Goal: Book appointment/travel/reservation

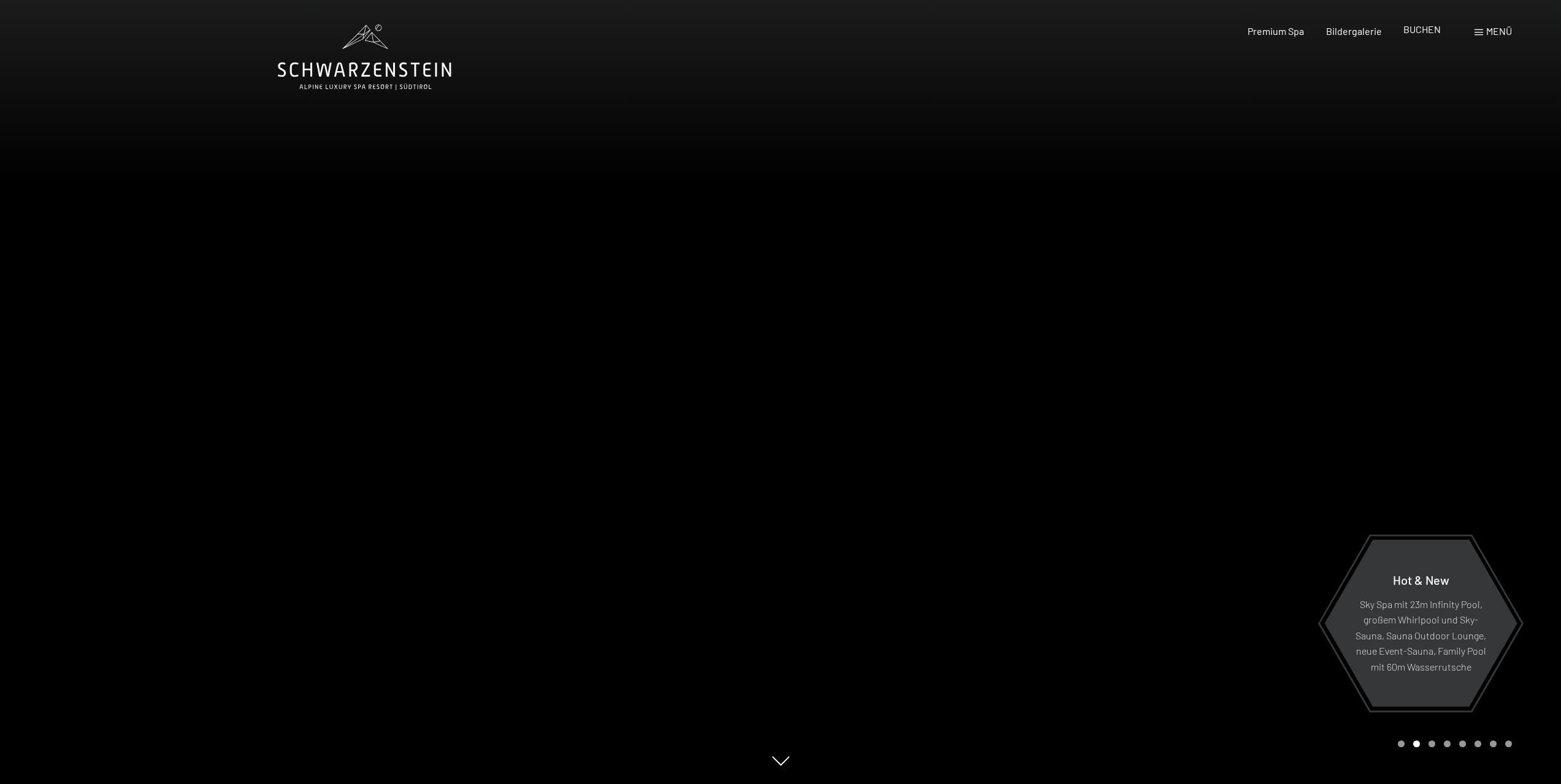
click at [1422, 31] on span "BUCHEN" at bounding box center [1422, 29] width 38 height 12
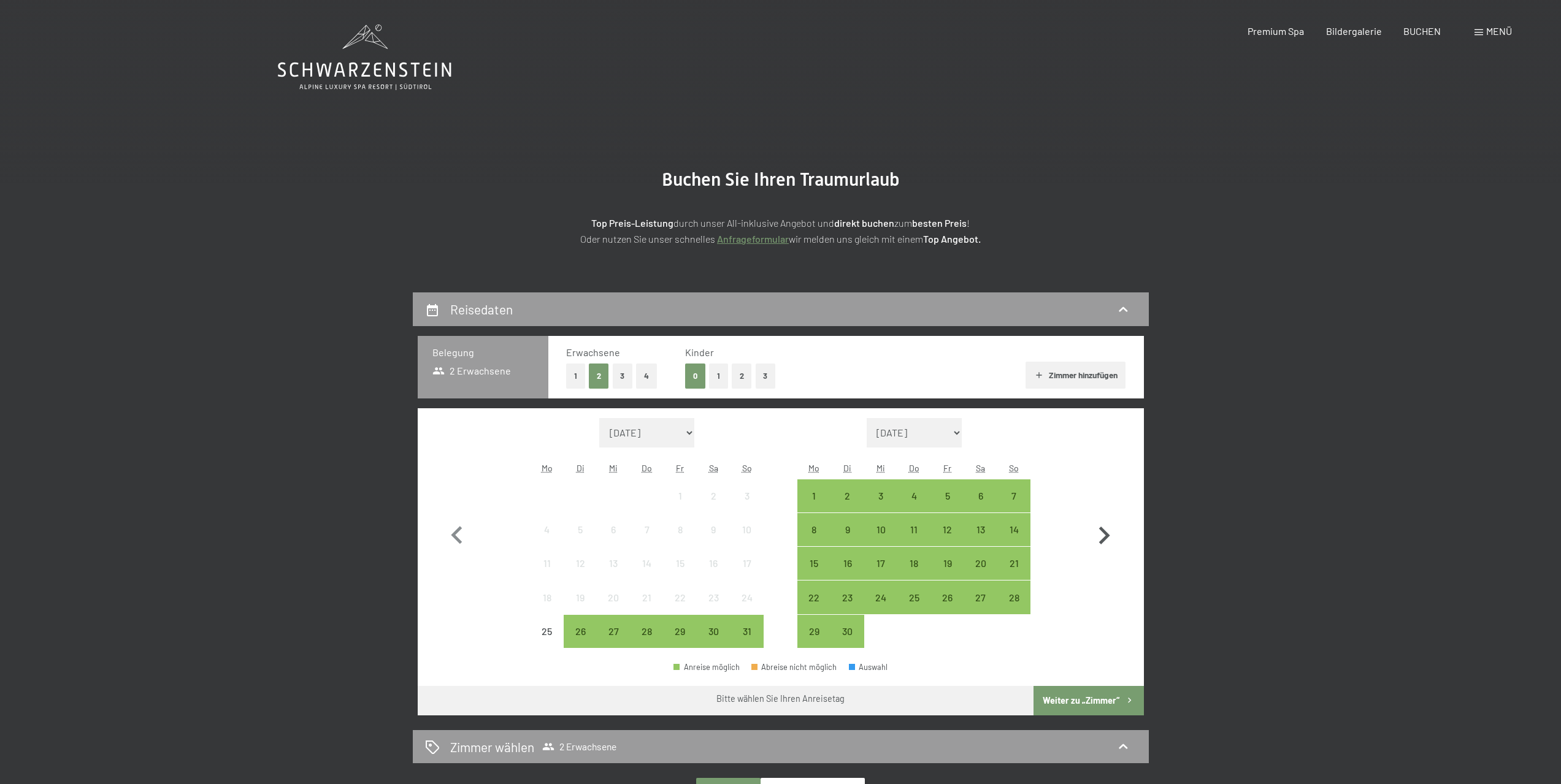
click at [1105, 536] on icon "button" at bounding box center [1104, 535] width 11 height 18
select select "[DATE]"
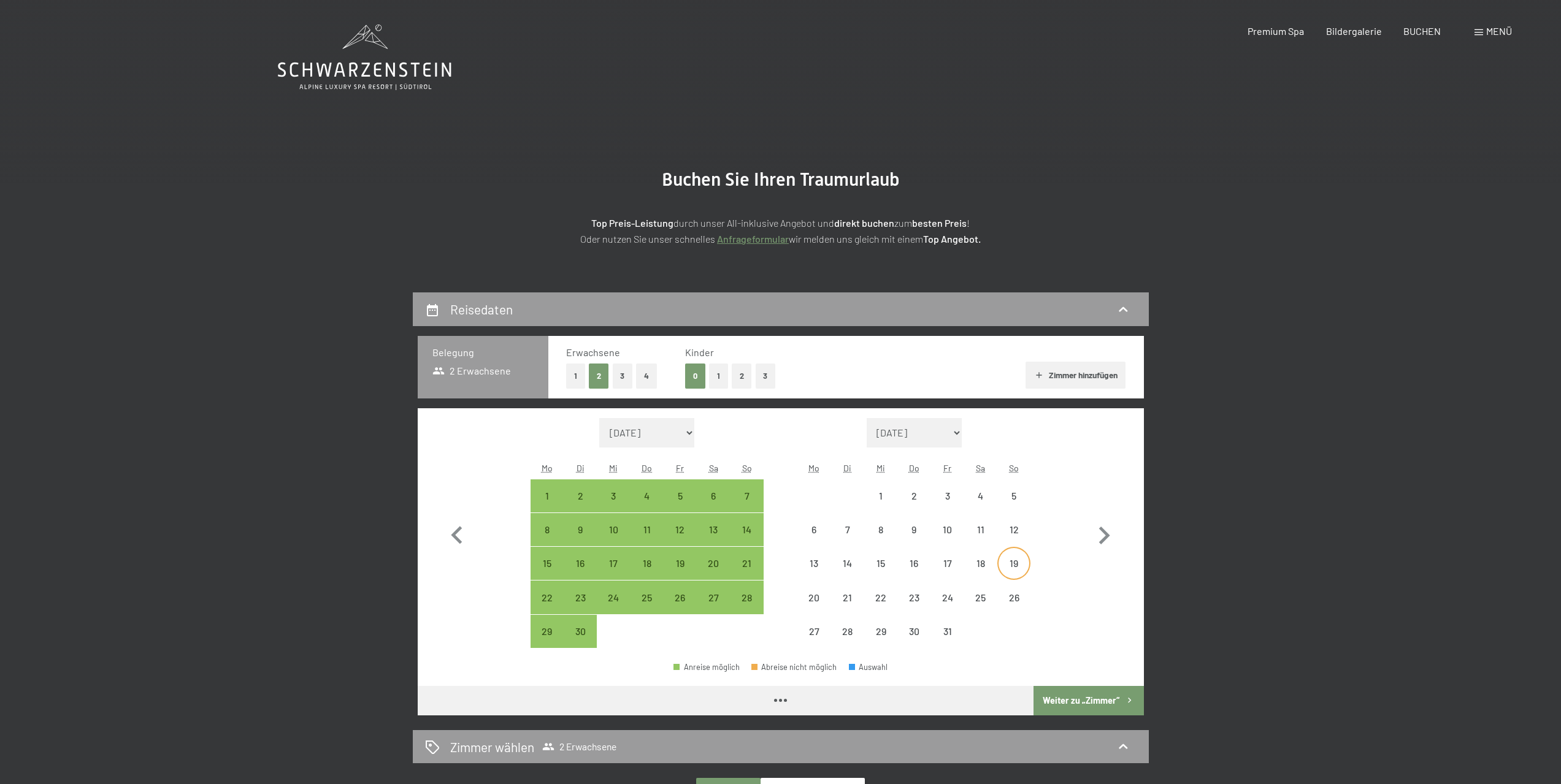
select select "[DATE]"
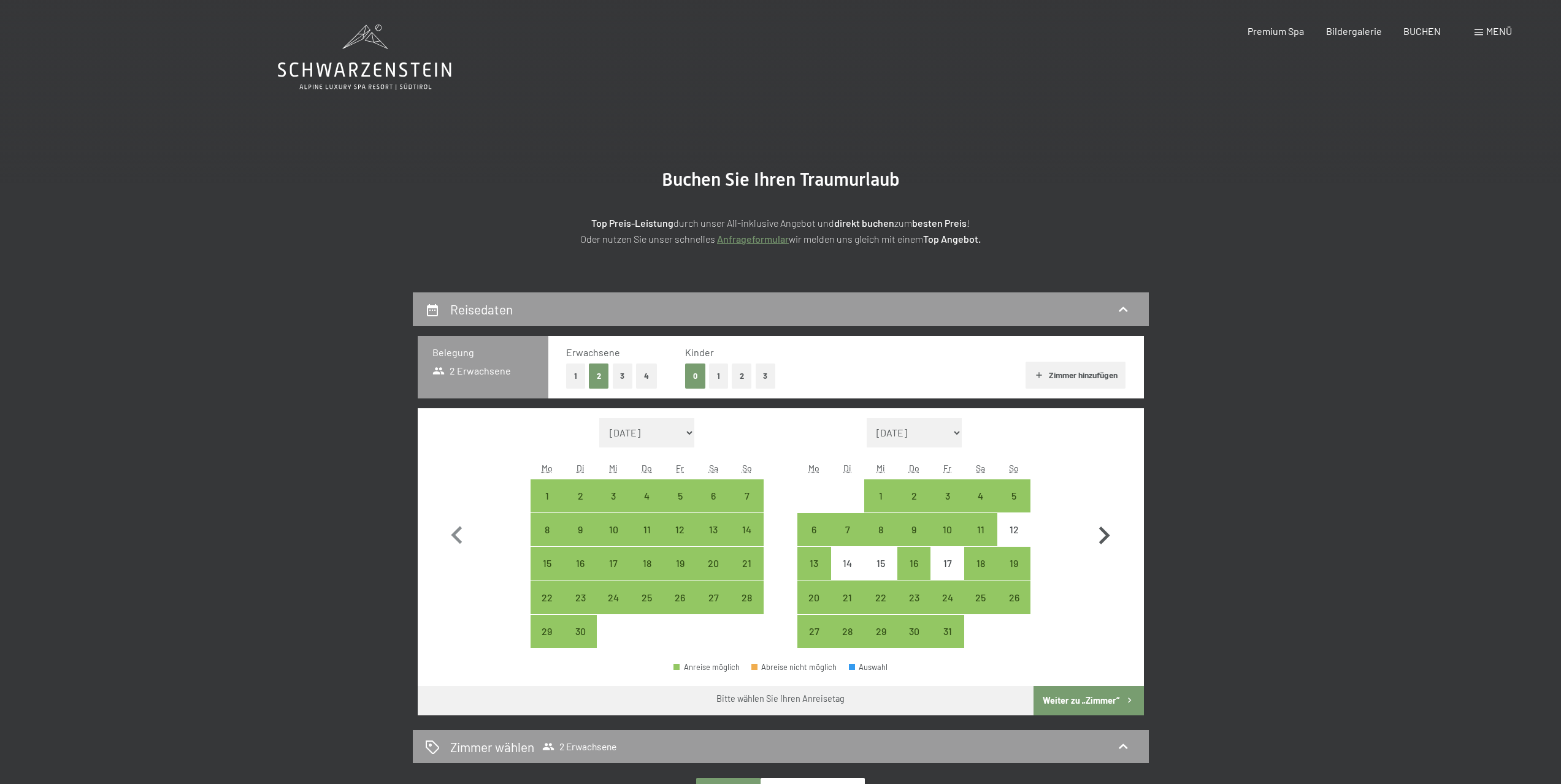
click at [1105, 529] on icon "button" at bounding box center [1104, 536] width 35 height 35
select select "[DATE]"
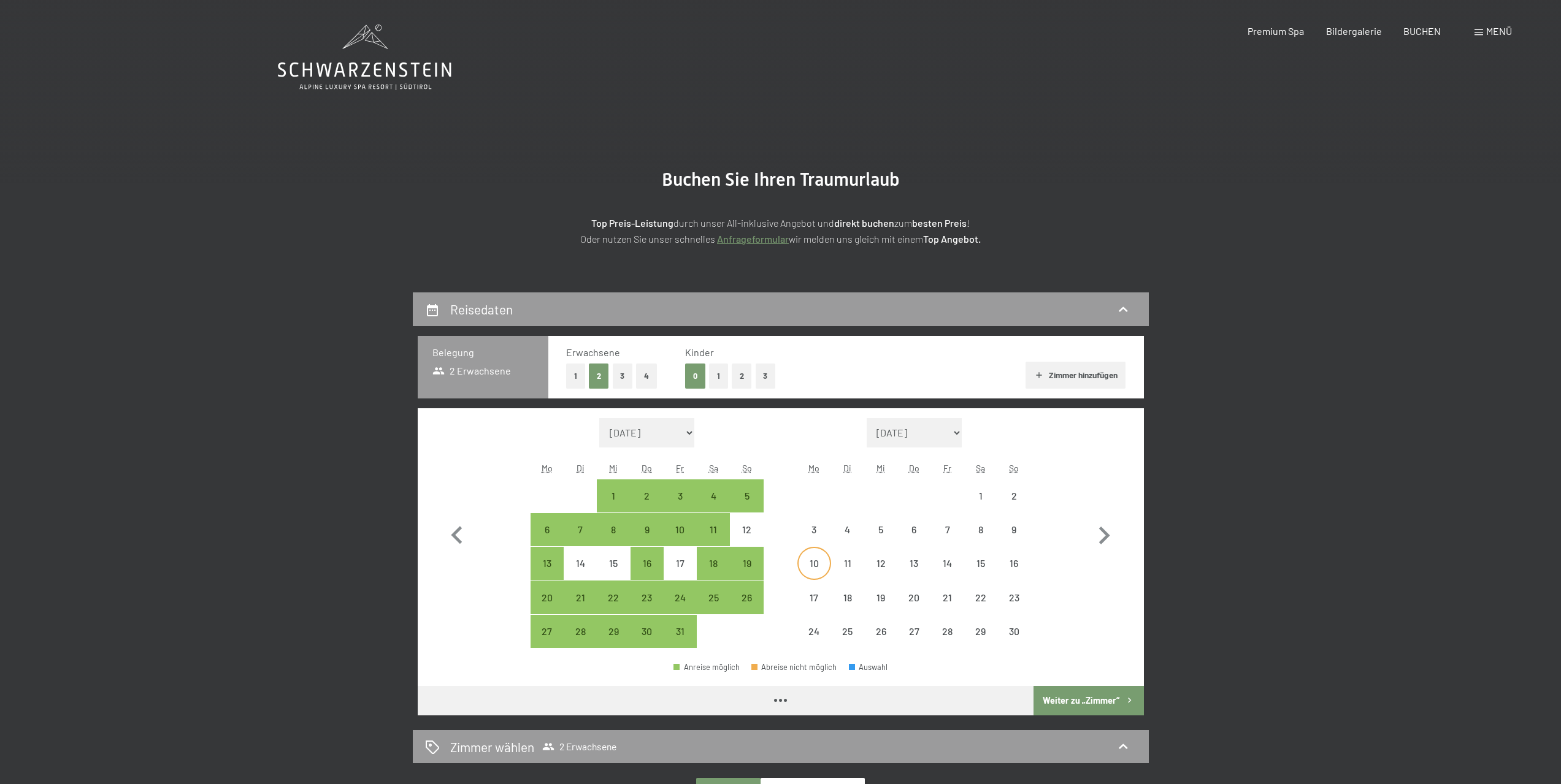
select select "[DATE]"
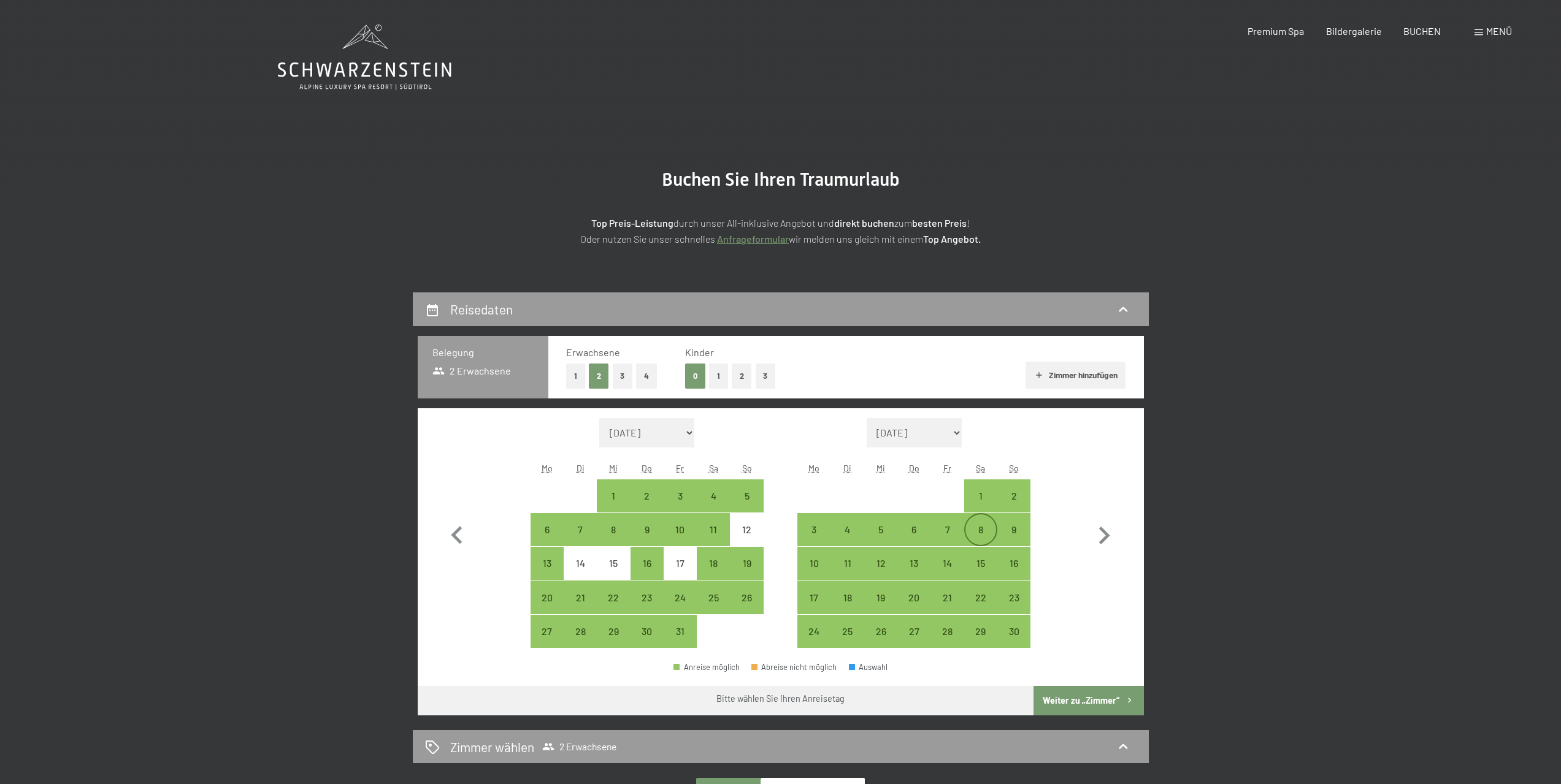
click at [980, 531] on div "8" at bounding box center [980, 540] width 31 height 31
select select "[DATE]"
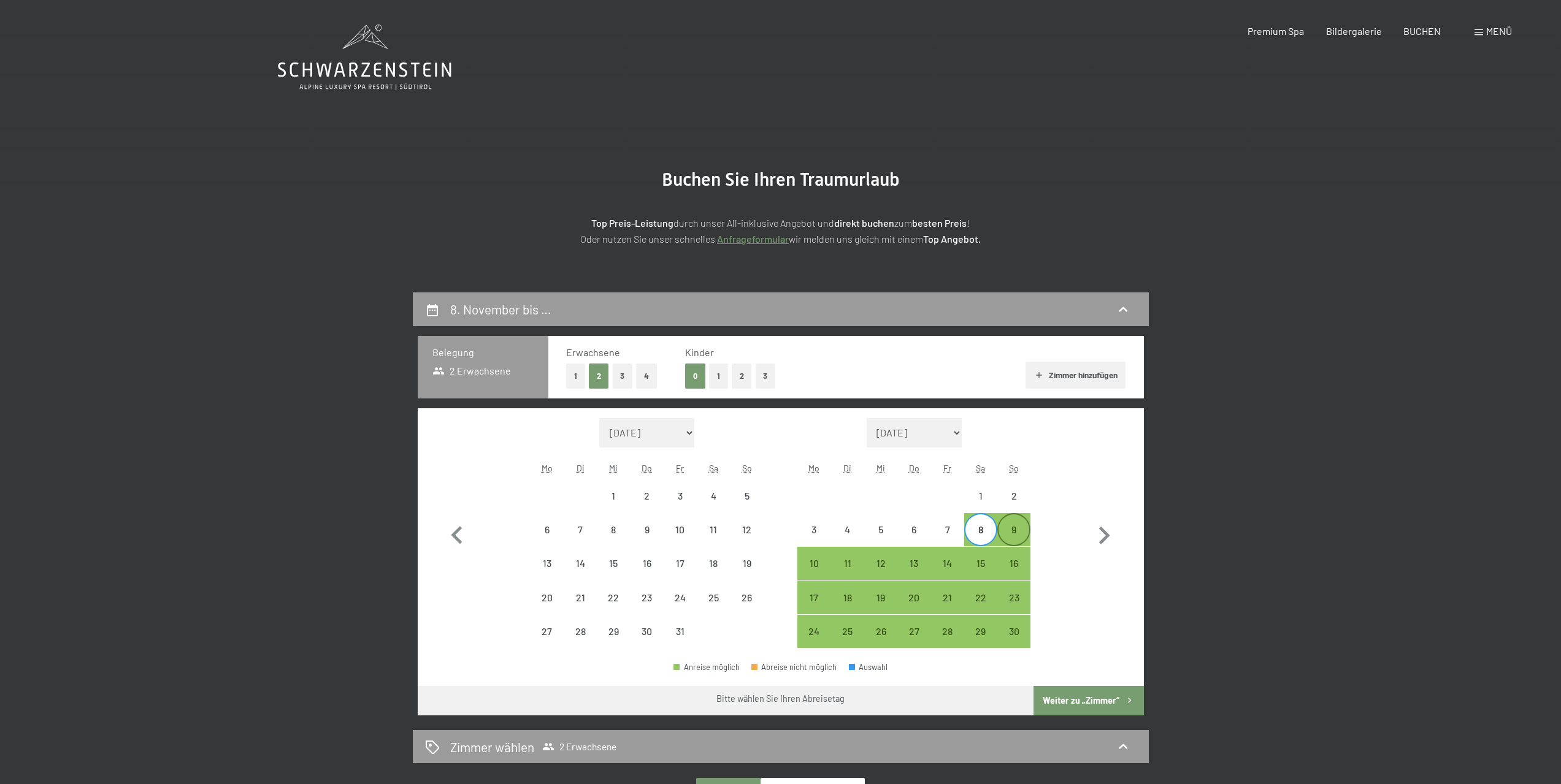
click at [1021, 539] on div "9" at bounding box center [1014, 540] width 31 height 31
select select "[DATE]"
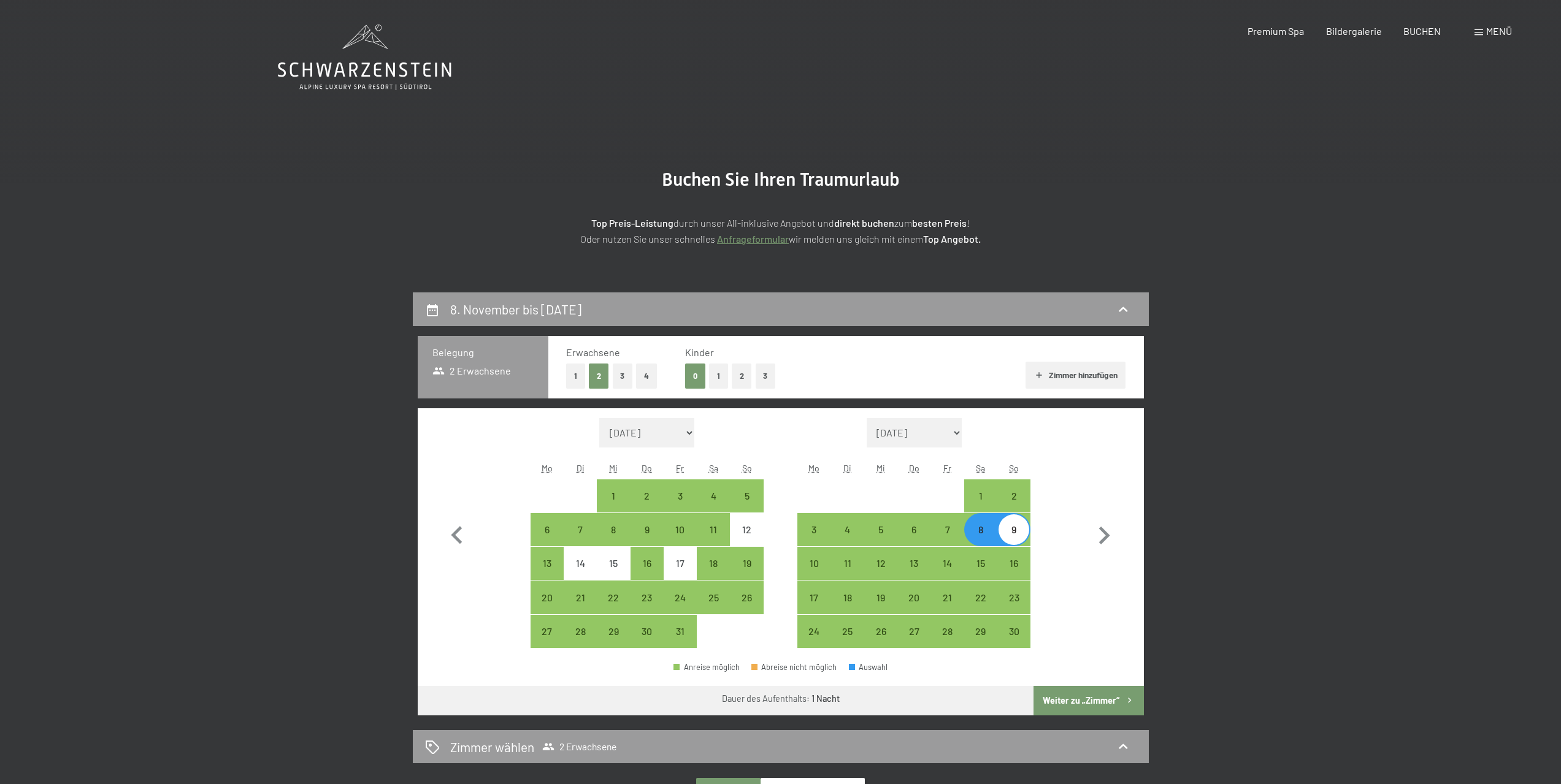
scroll to position [122, 0]
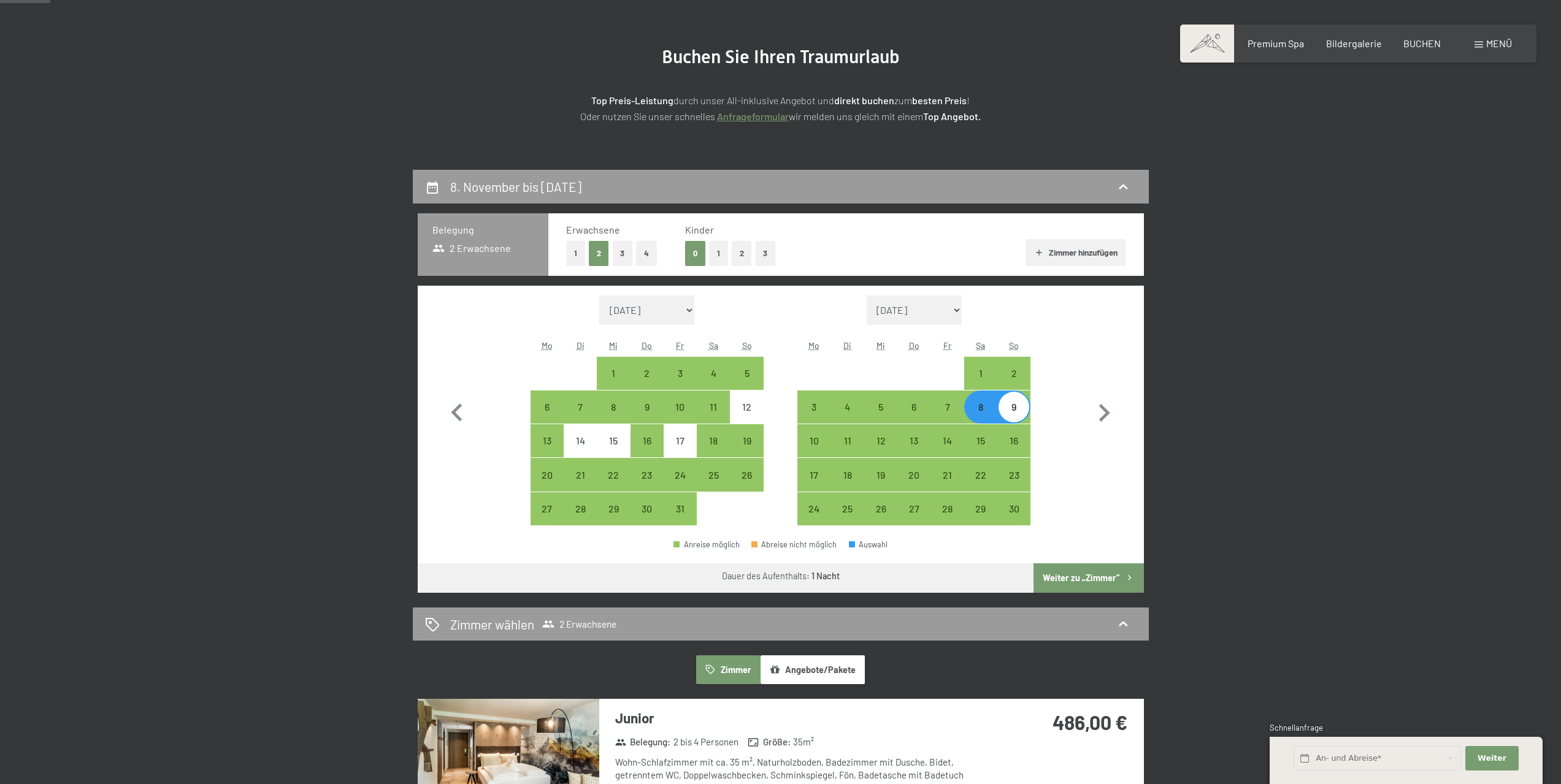
click at [1075, 579] on button "Weiter zu „Zimmer“" at bounding box center [1088, 578] width 110 height 29
select select "[DATE]"
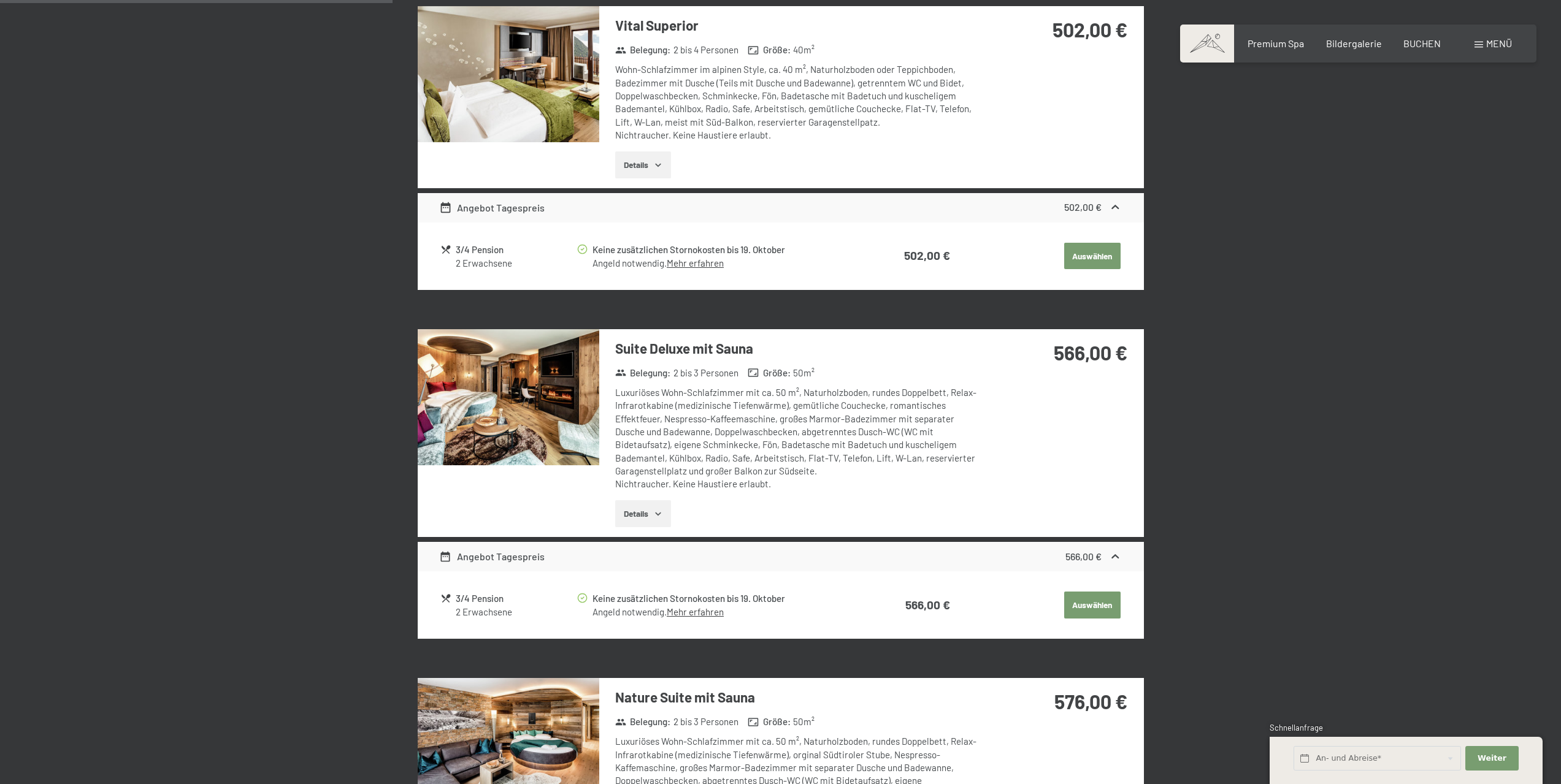
scroll to position [920, 0]
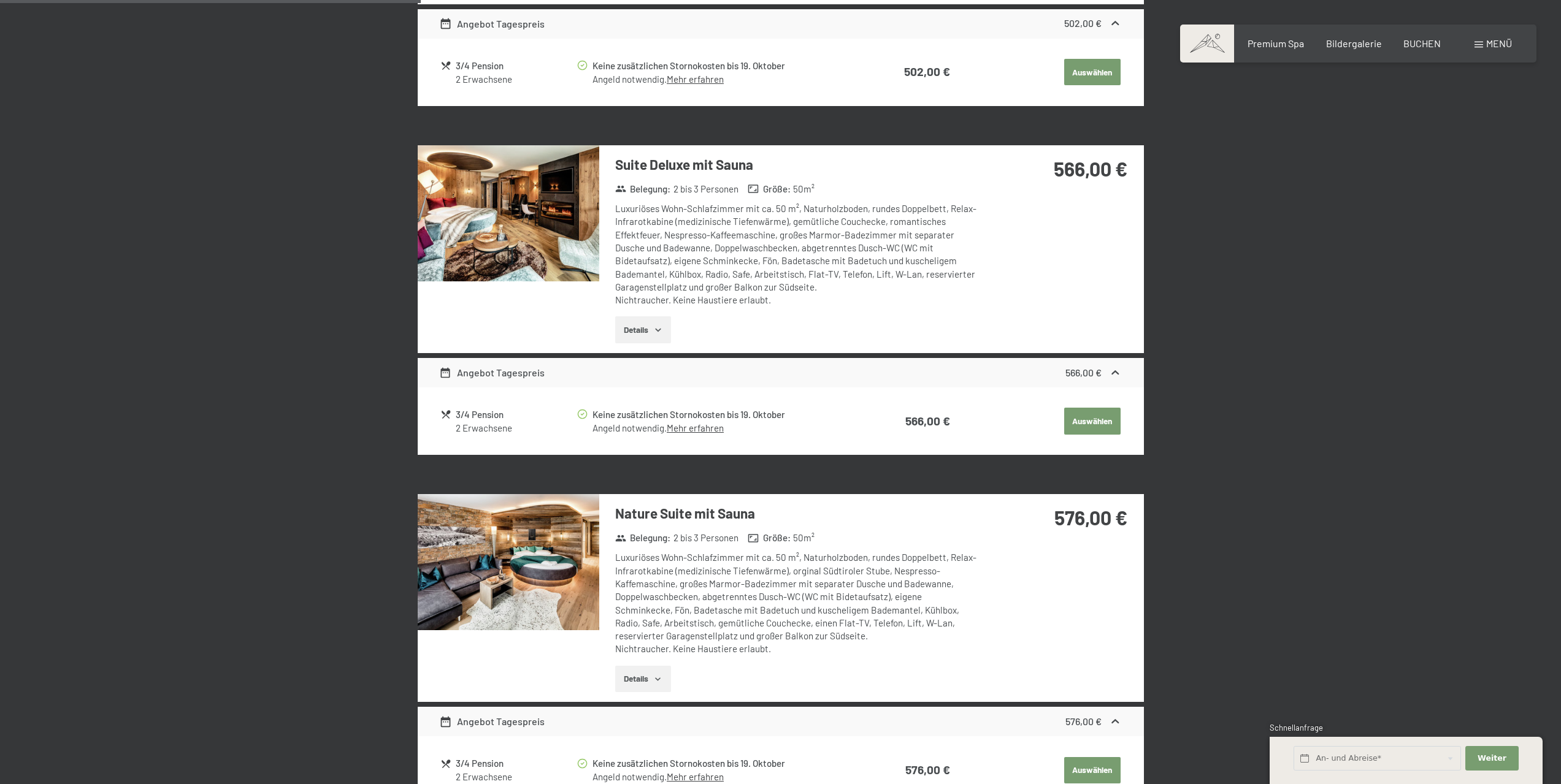
click at [655, 682] on icon "button" at bounding box center [659, 679] width 10 height 10
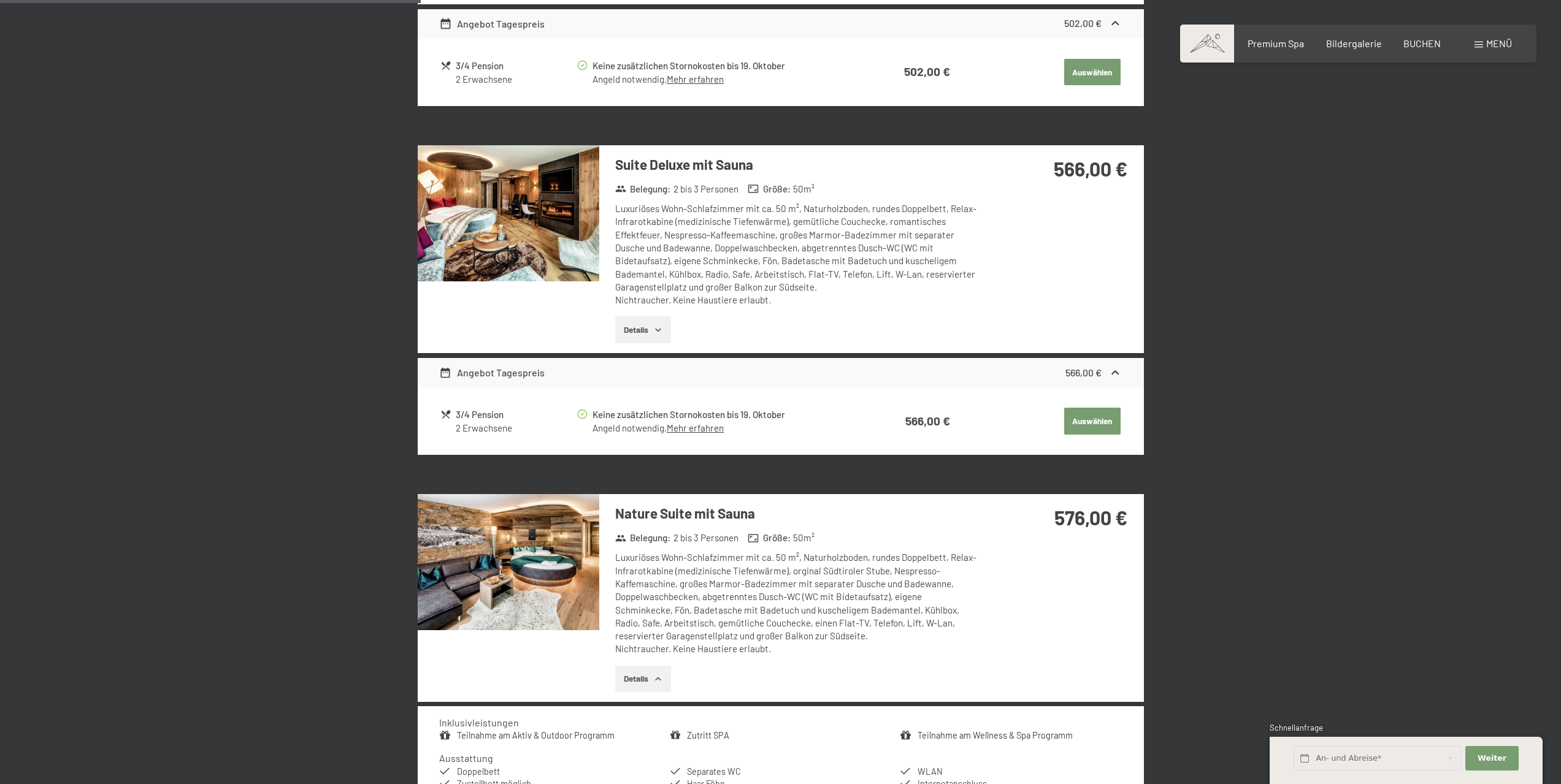
scroll to position [1165, 0]
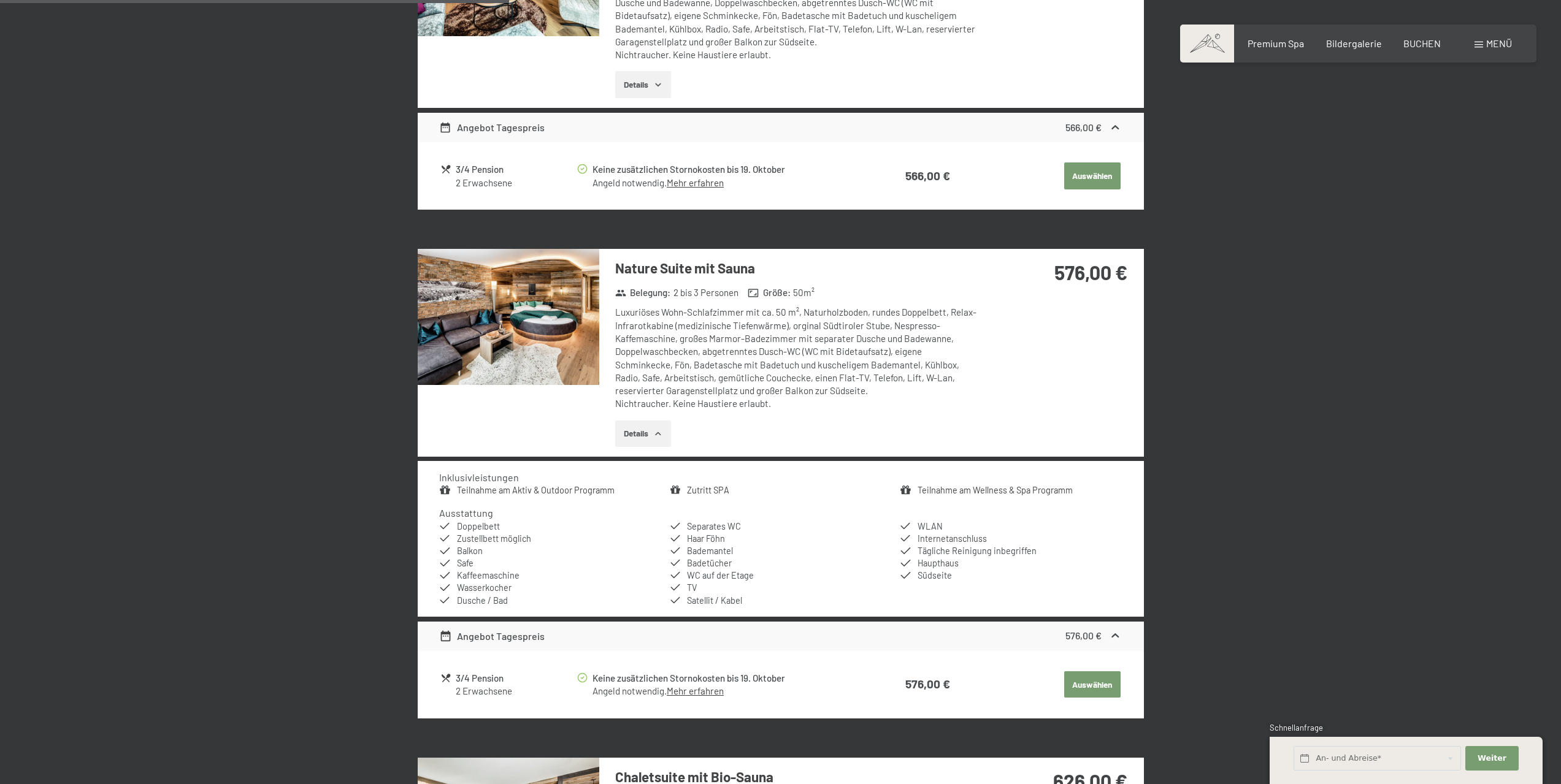
click at [511, 297] on img at bounding box center [508, 317] width 182 height 137
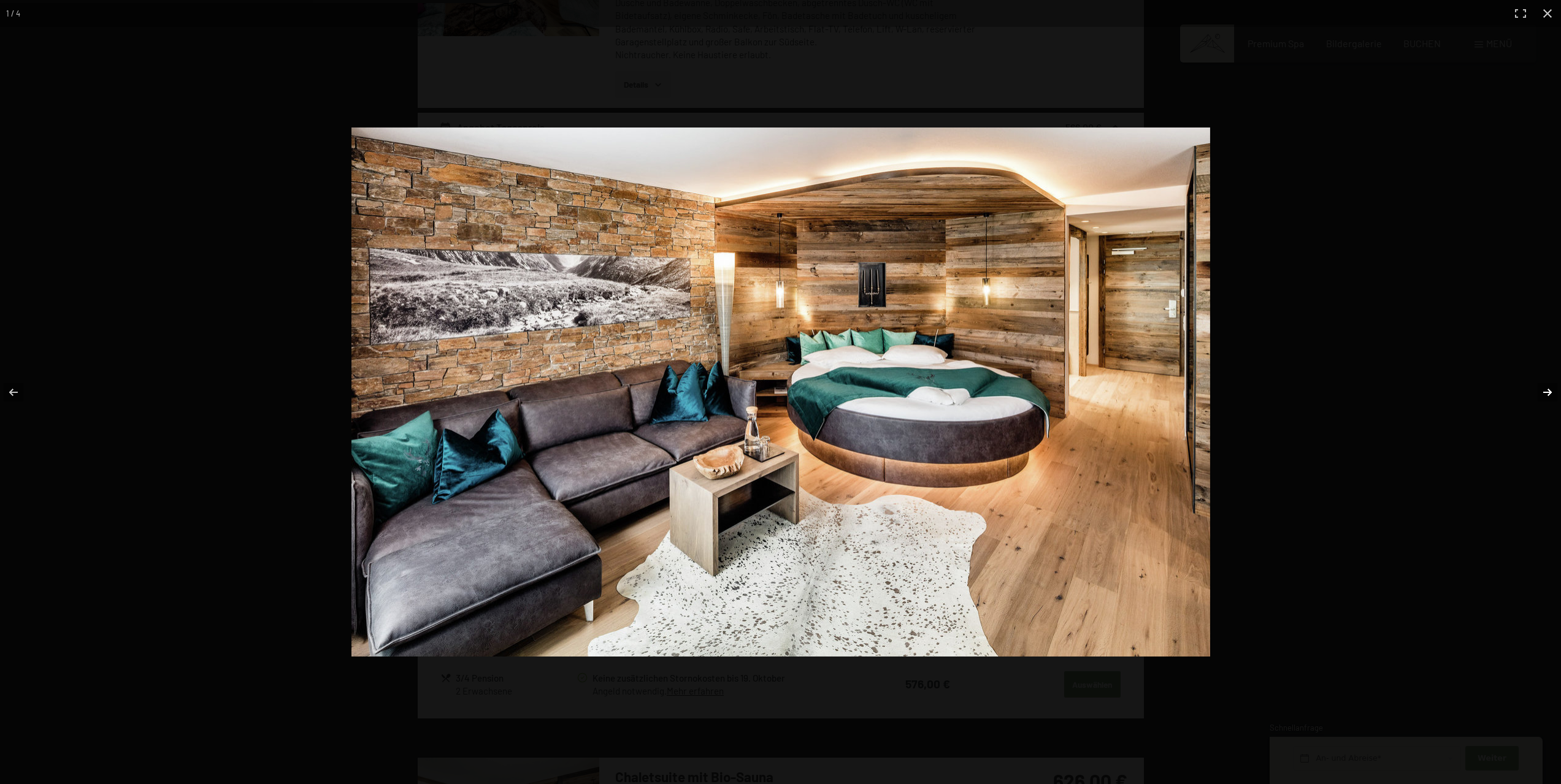
click at [1549, 390] on button "button" at bounding box center [1539, 392] width 43 height 61
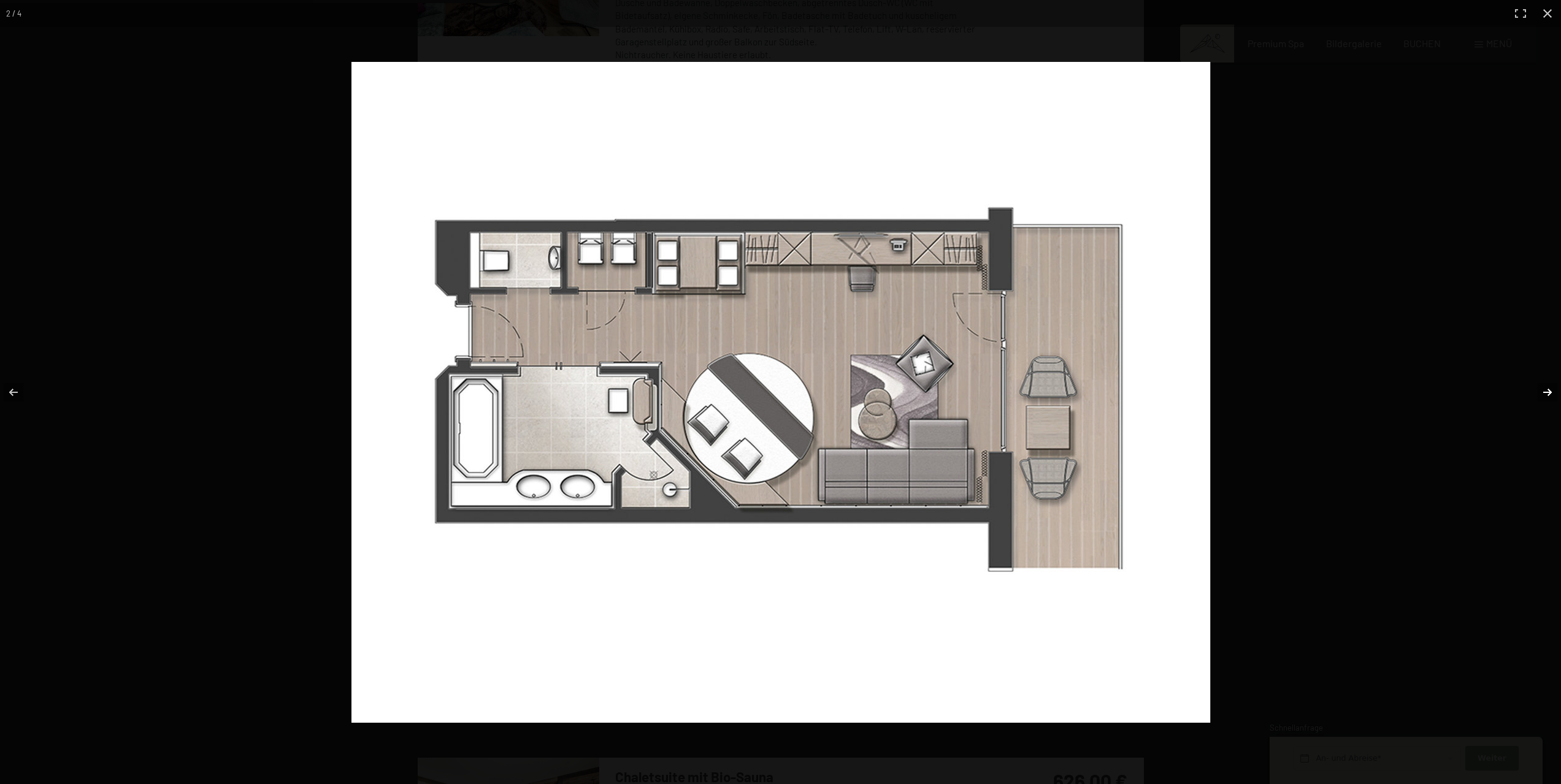
click at [1549, 390] on button "button" at bounding box center [1539, 392] width 43 height 61
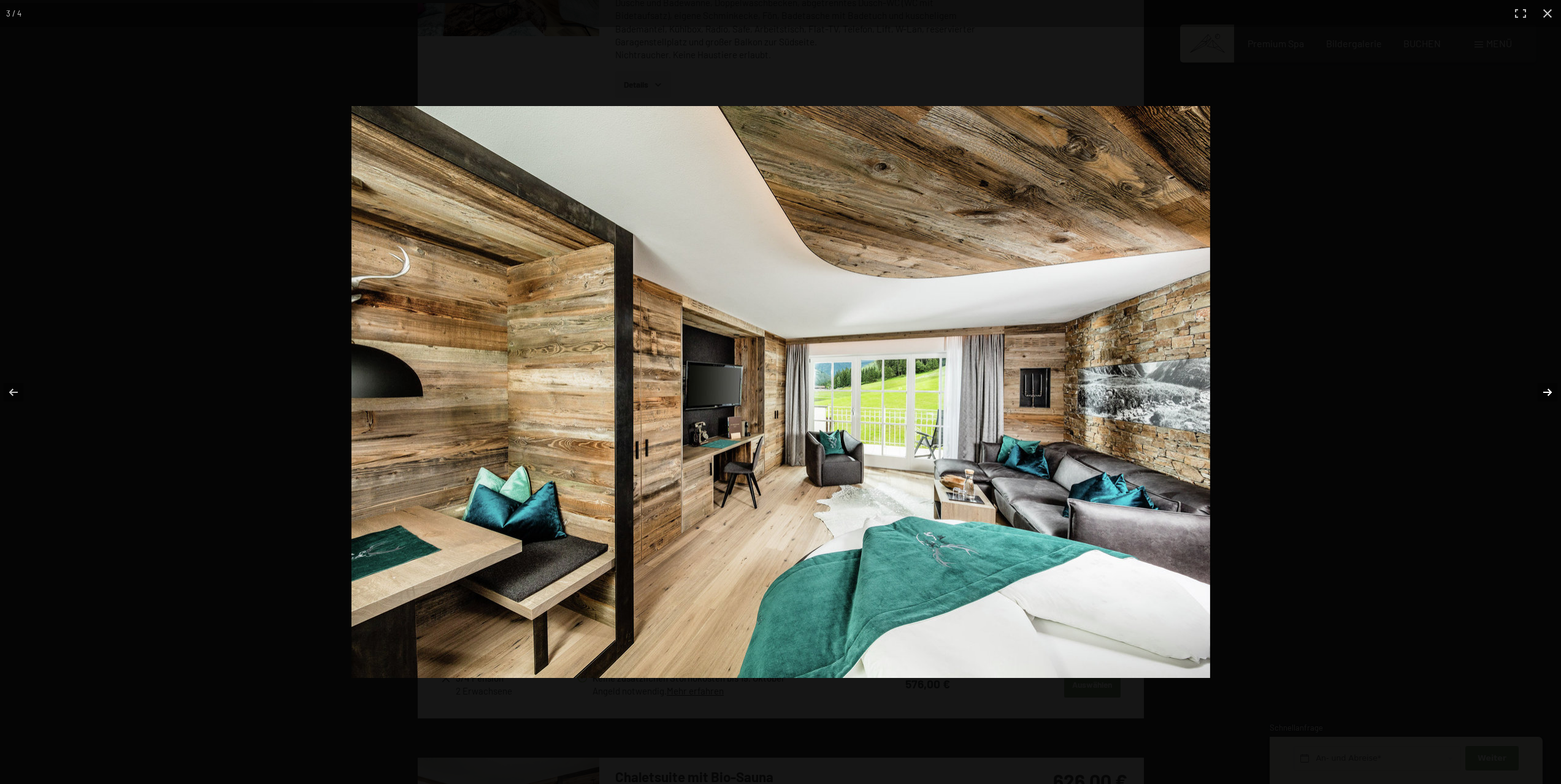
click at [1549, 390] on button "button" at bounding box center [1539, 392] width 43 height 61
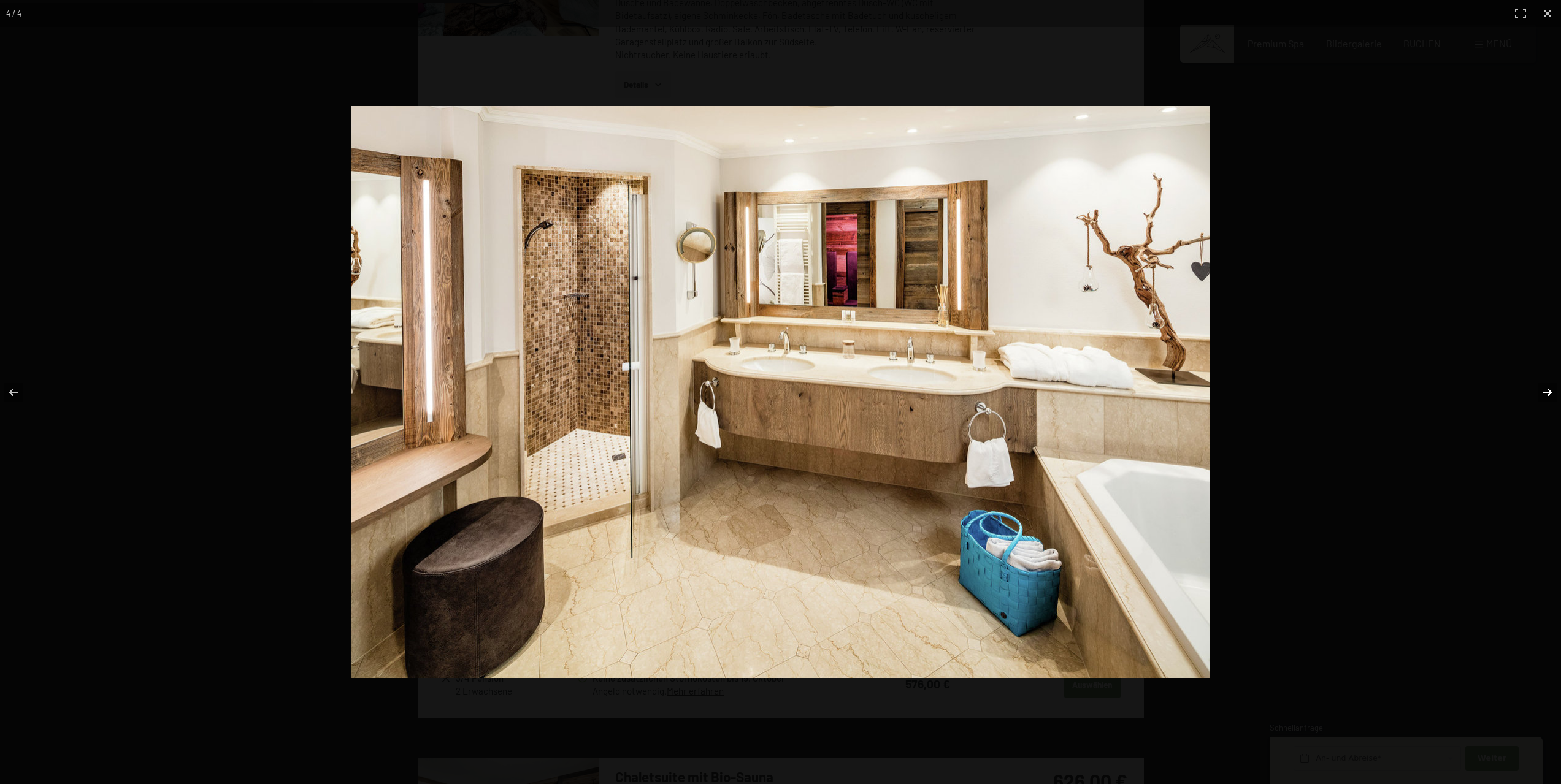
click at [1549, 390] on button "button" at bounding box center [1539, 392] width 43 height 61
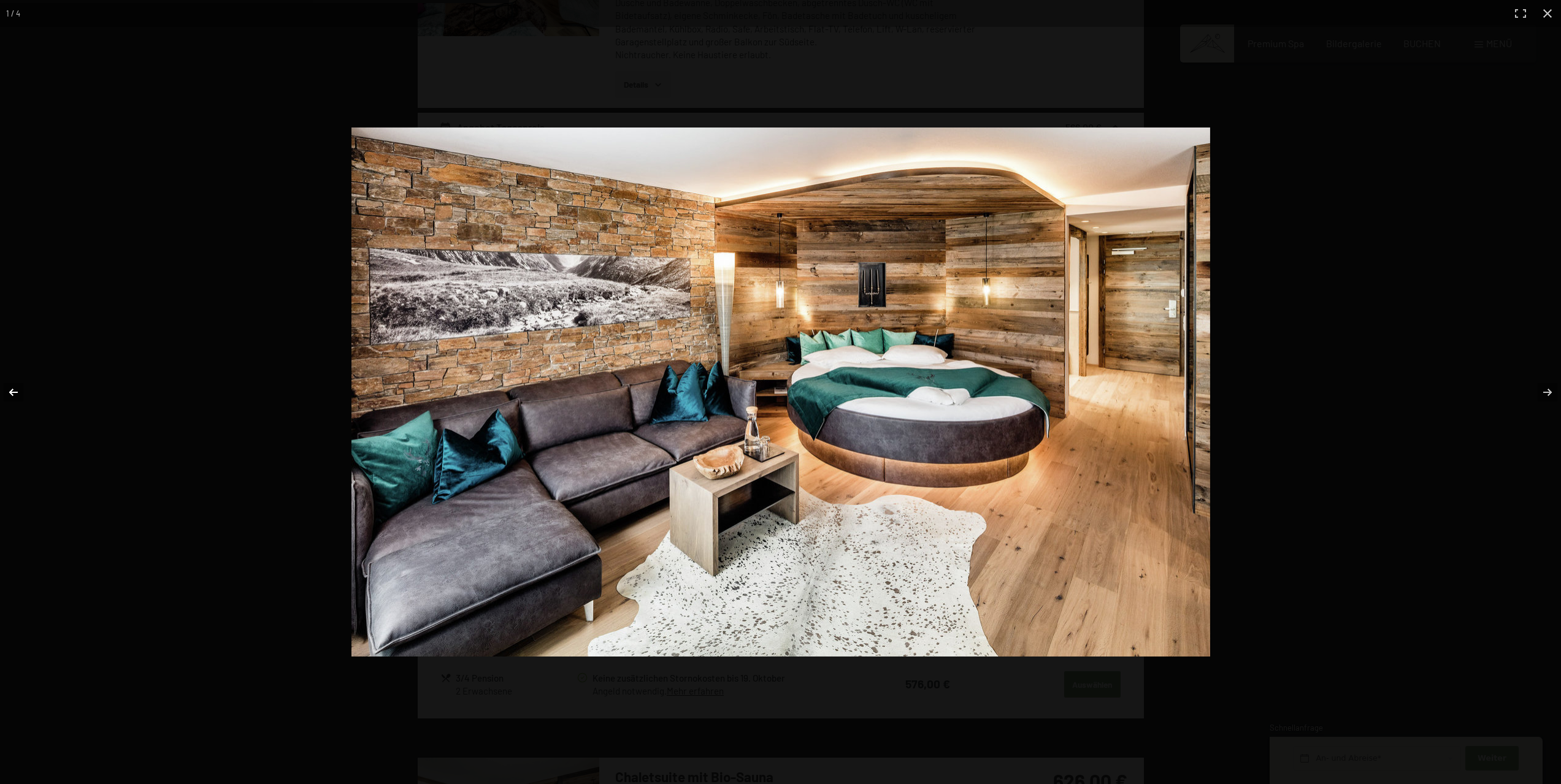
click at [13, 389] on button "button" at bounding box center [21, 392] width 43 height 61
